Goal: Task Accomplishment & Management: Manage account settings

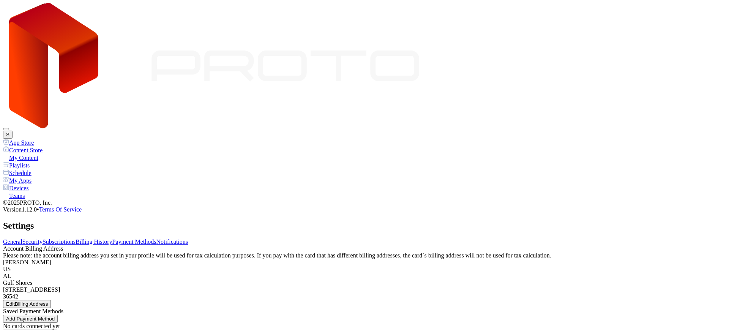
click at [43, 238] on link "Security" at bounding box center [32, 241] width 20 height 6
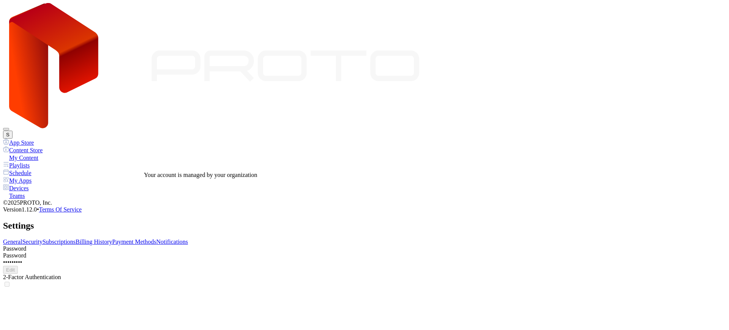
click at [189, 288] on div at bounding box center [364, 288] width 723 height 0
click at [142, 245] on div "Password Password ••••••••• Edit 2-Factor Authentication" at bounding box center [364, 266] width 723 height 43
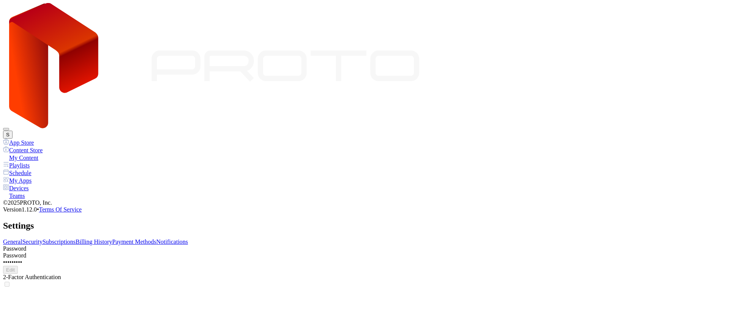
click at [346, 274] on div "2-Factor Authentication" at bounding box center [364, 281] width 723 height 14
click at [76, 238] on link "Subscriptions" at bounding box center [59, 241] width 33 height 6
click at [22, 238] on link "General" at bounding box center [12, 241] width 19 height 6
click at [40, 294] on div "Delete Account" at bounding box center [23, 297] width 34 height 6
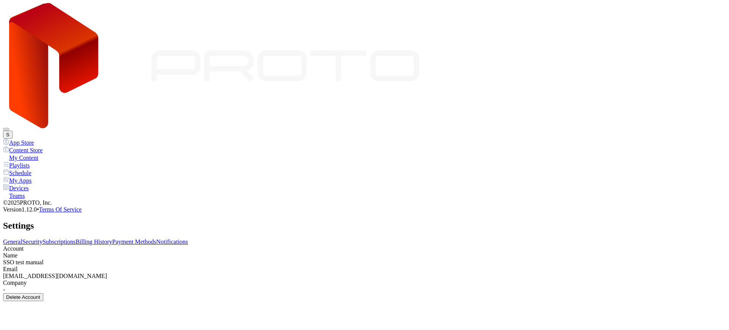
click at [43, 238] on link "Security" at bounding box center [32, 241] width 20 height 6
